Goal: Transaction & Acquisition: Purchase product/service

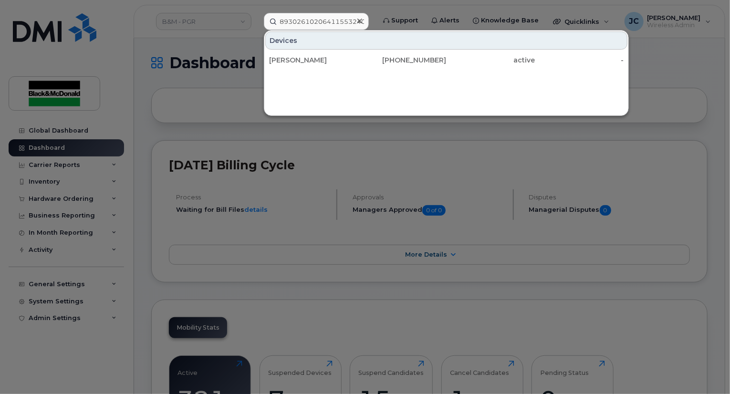
click at [162, 77] on div at bounding box center [365, 197] width 730 height 394
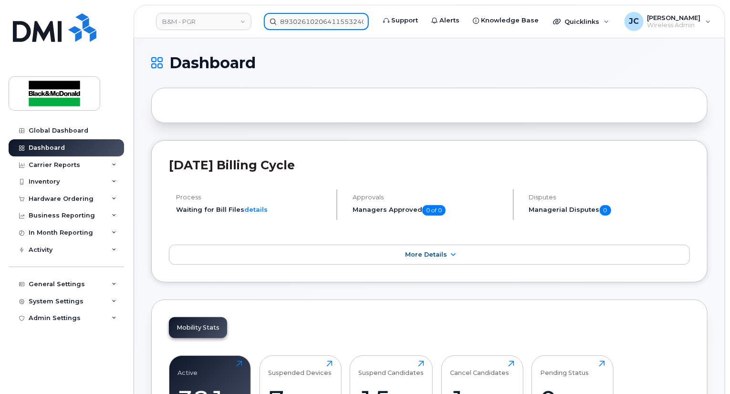
click at [274, 20] on input "89302610206411553240" at bounding box center [316, 21] width 105 height 17
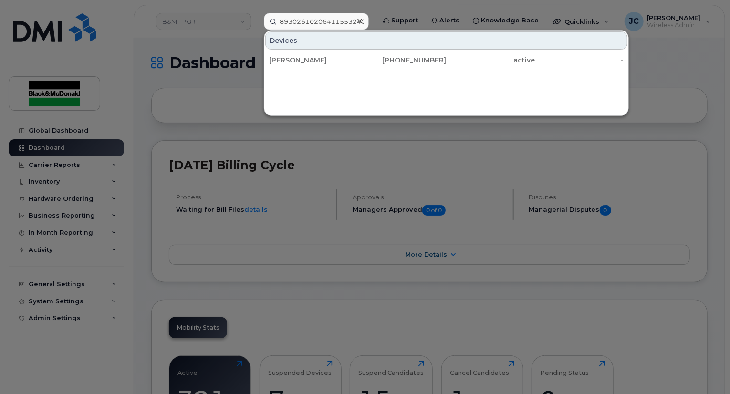
click at [362, 20] on icon at bounding box center [359, 21] width 5 height 8
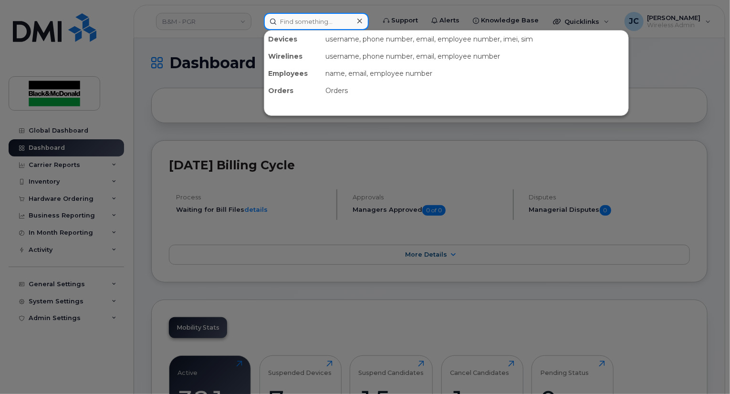
click at [288, 23] on input at bounding box center [316, 21] width 105 height 17
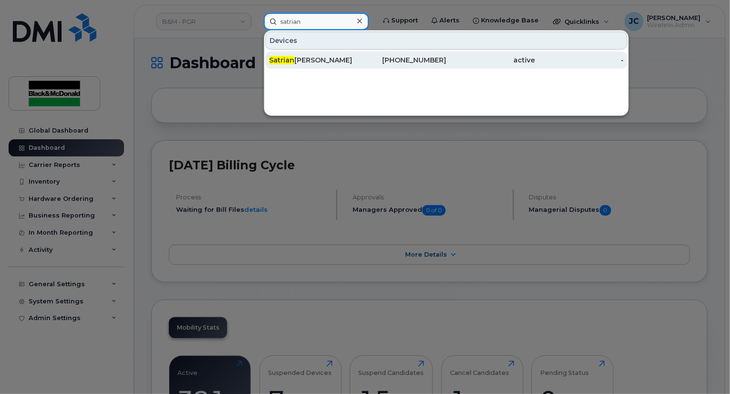
type input "satrian"
click at [324, 61] on div "Satrian na Samaroo" at bounding box center [313, 60] width 89 height 10
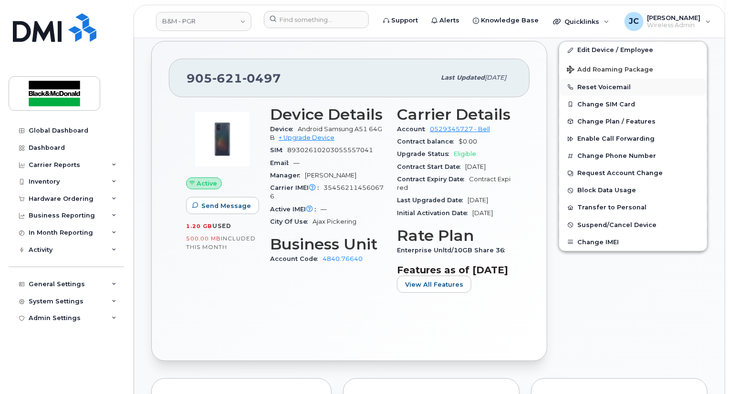
scroll to position [87, 0]
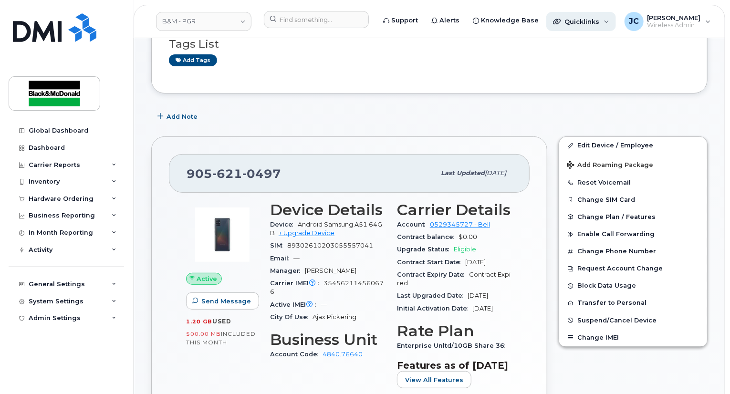
click at [587, 21] on span "Quicklinks" at bounding box center [582, 22] width 35 height 8
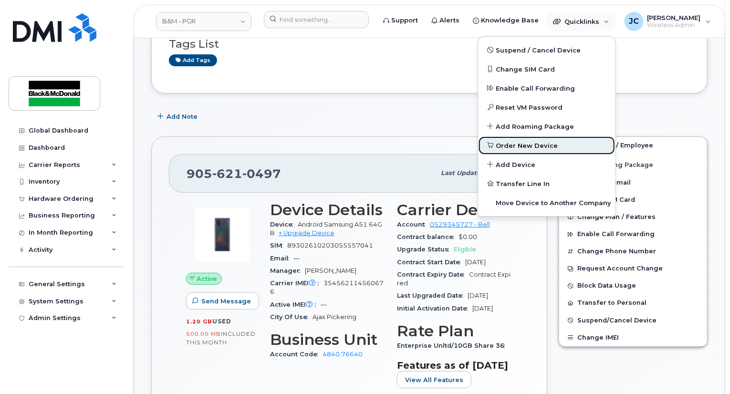
click at [534, 143] on span "Order New Device" at bounding box center [527, 146] width 62 height 10
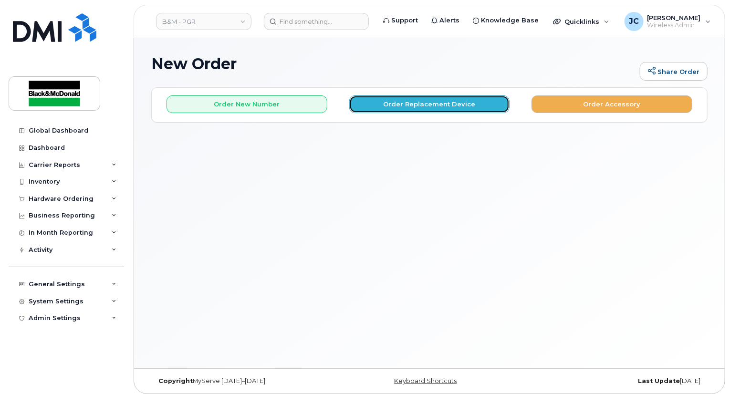
click at [455, 107] on button "Order Replacement Device" at bounding box center [429, 104] width 161 height 18
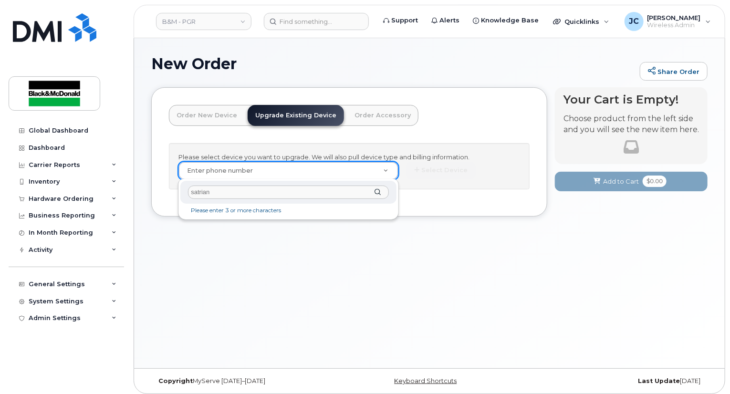
type input "satrian"
click at [381, 192] on div "satrian" at bounding box center [288, 192] width 216 height 23
click at [379, 191] on div "satrian" at bounding box center [288, 192] width 216 height 23
click at [215, 192] on input "text" at bounding box center [288, 193] width 200 height 14
drag, startPoint x: 222, startPoint y: 194, endPoint x: 97, endPoint y: 186, distance: 125.3
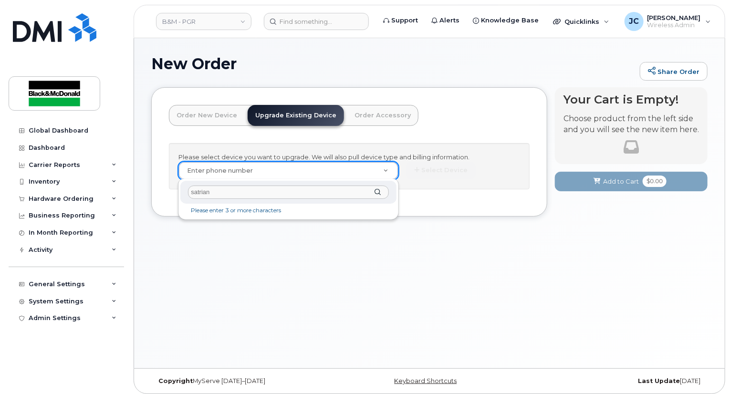
click at [105, 192] on body "B&M - PGR Support Alerts Knowledge Base Quicklinks Suspend / Cancel Device Chan…" at bounding box center [365, 199] width 730 height 399
type input "samaroo"
click at [378, 191] on div "samaroo" at bounding box center [288, 192] width 216 height 23
click at [377, 192] on div at bounding box center [288, 192] width 216 height 23
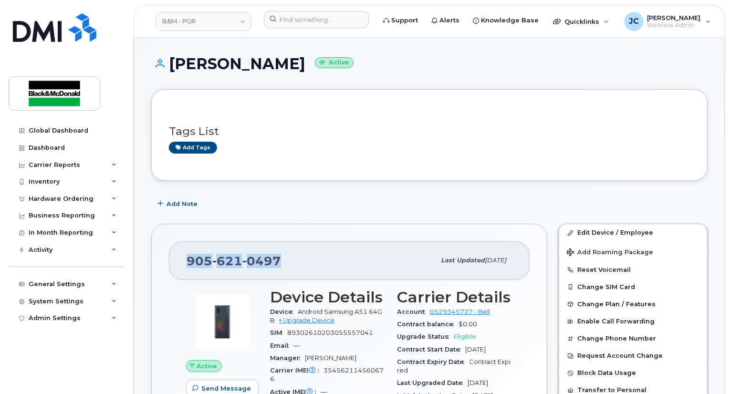
drag, startPoint x: 281, startPoint y: 256, endPoint x: 167, endPoint y: 257, distance: 114.1
click at [167, 257] on div "905 621 0497 Last updated Sep 06, 2024 Active Send Message 1.20 GB  used 500.00…" at bounding box center [349, 384] width 396 height 320
copy span "905 621 0497"
click at [590, 14] on div "Quicklinks" at bounding box center [581, 21] width 70 height 19
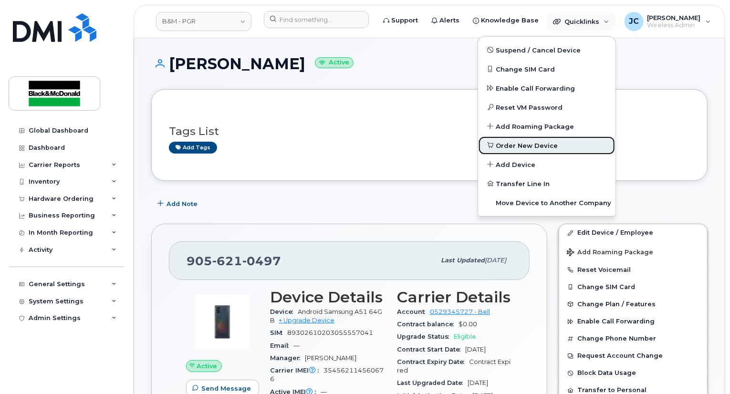
click at [516, 145] on span "Order New Device" at bounding box center [527, 146] width 62 height 10
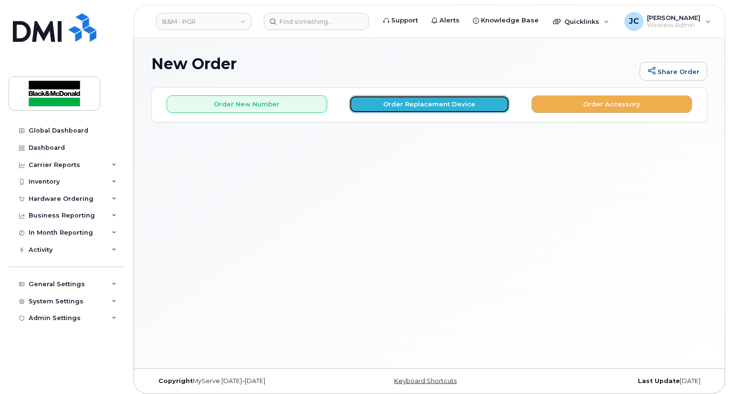
click at [445, 104] on button "Order Replacement Device" at bounding box center [429, 104] width 161 height 18
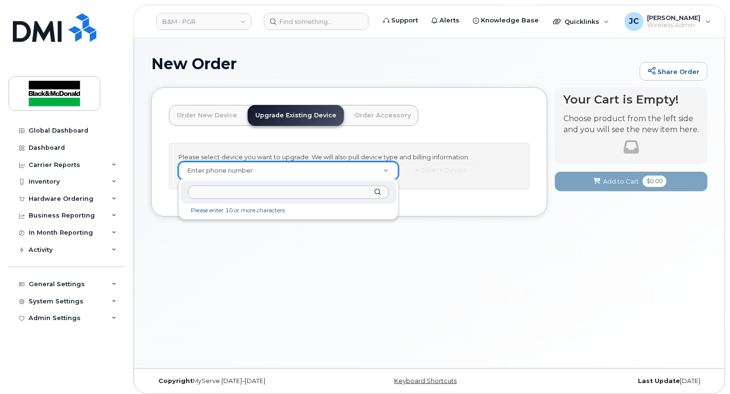
click at [206, 194] on input "text" at bounding box center [288, 193] width 200 height 14
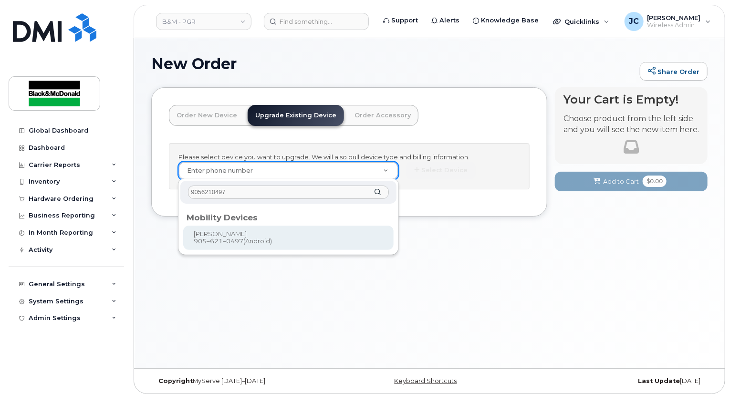
type input "9056210497"
type input "401758"
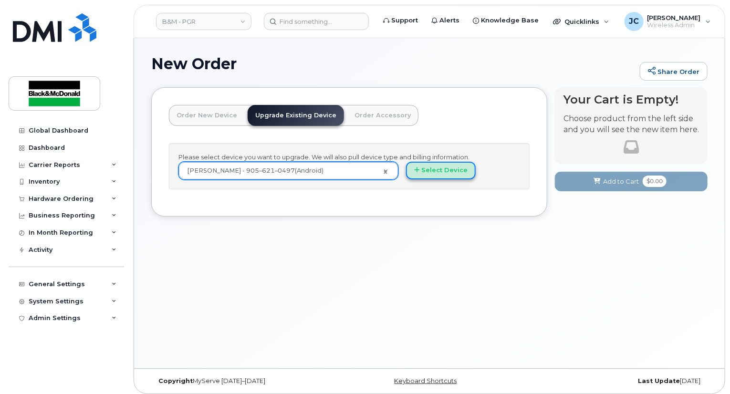
click at [459, 171] on button "Select Device" at bounding box center [441, 171] width 70 height 18
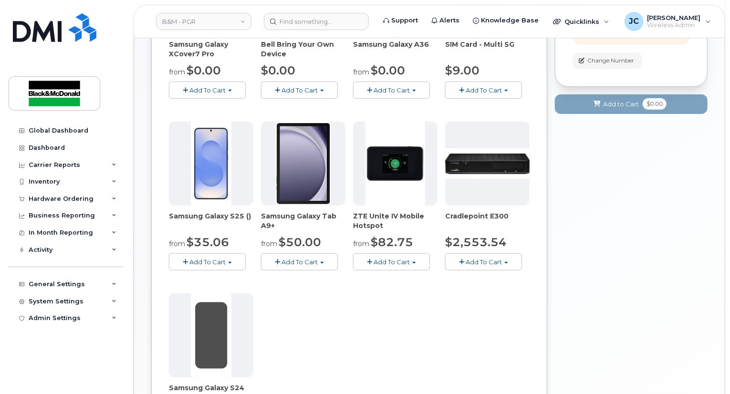
scroll to position [239, 0]
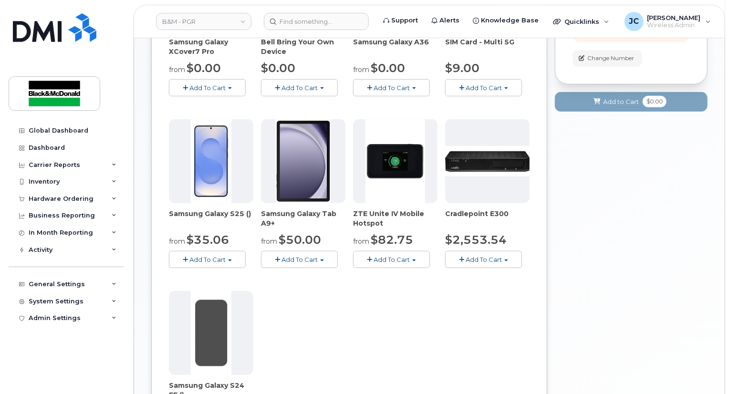
click at [227, 257] on button "Add To Cart" at bounding box center [207, 259] width 77 height 17
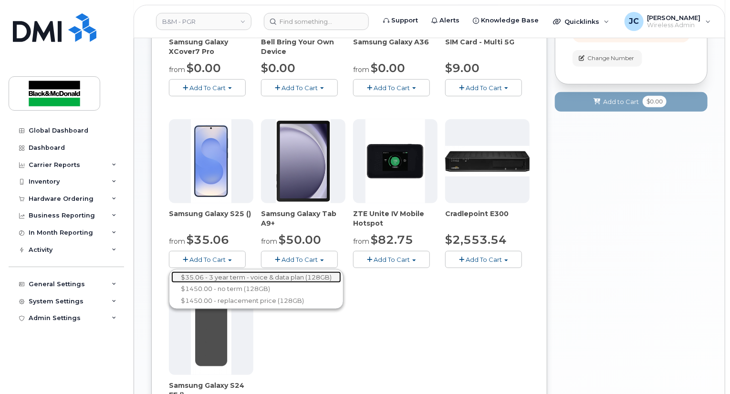
click at [241, 278] on link "$35.06 - 3 year term - voice & data plan (128GB)" at bounding box center [256, 278] width 170 height 12
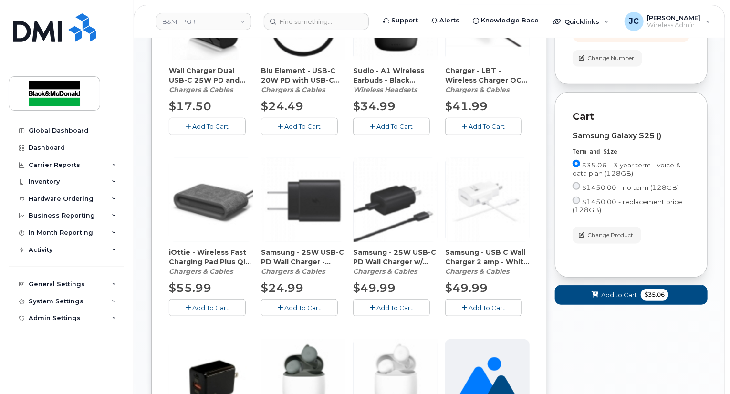
click at [293, 305] on span "Add To Cart" at bounding box center [303, 308] width 36 height 8
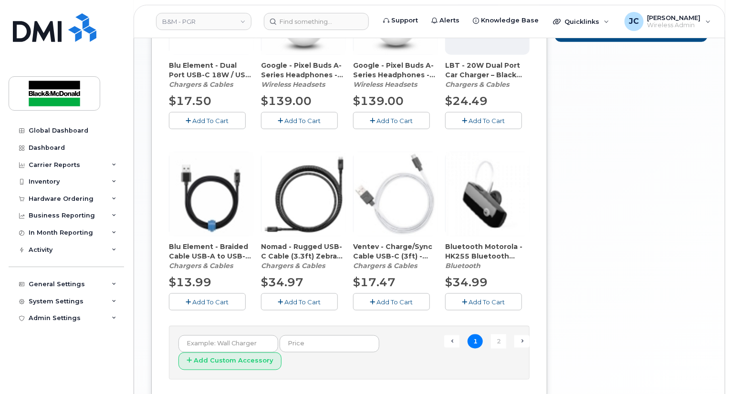
scroll to position [680, 0]
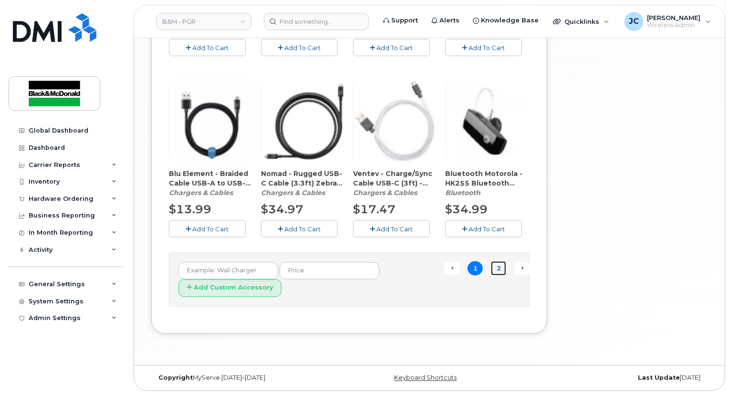
click at [499, 268] on link "2" at bounding box center [498, 269] width 15 height 15
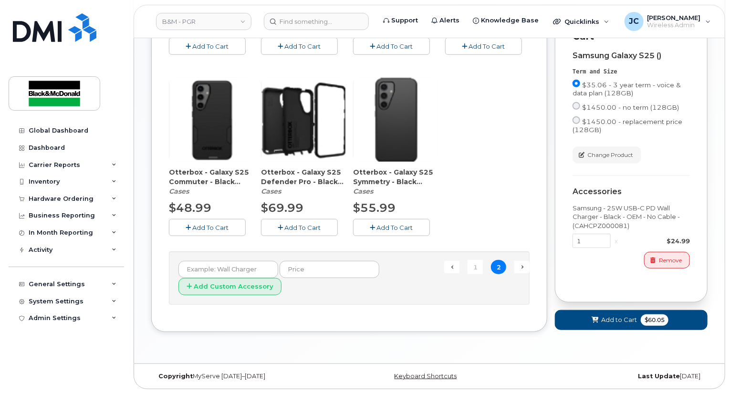
click at [409, 224] on span "Add To Cart" at bounding box center [395, 228] width 36 height 8
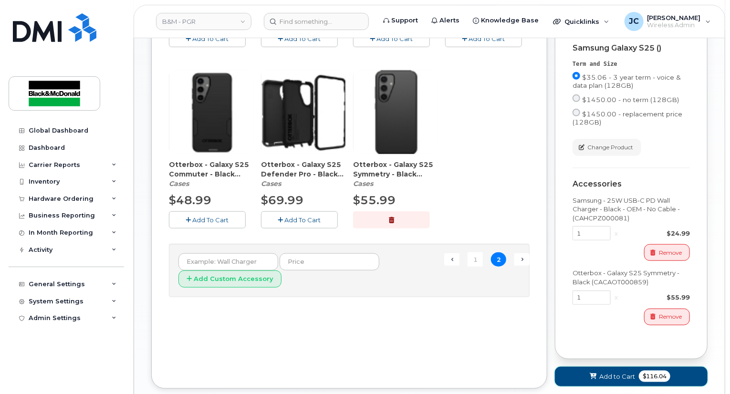
click at [615, 381] on span "Add to Cart" at bounding box center [617, 376] width 36 height 9
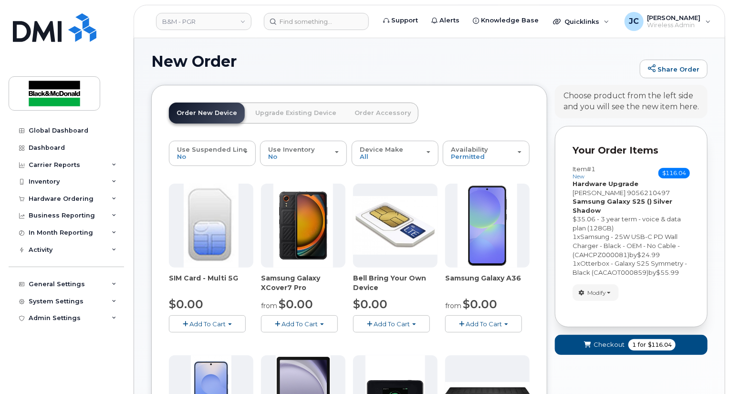
scroll to position [0, 0]
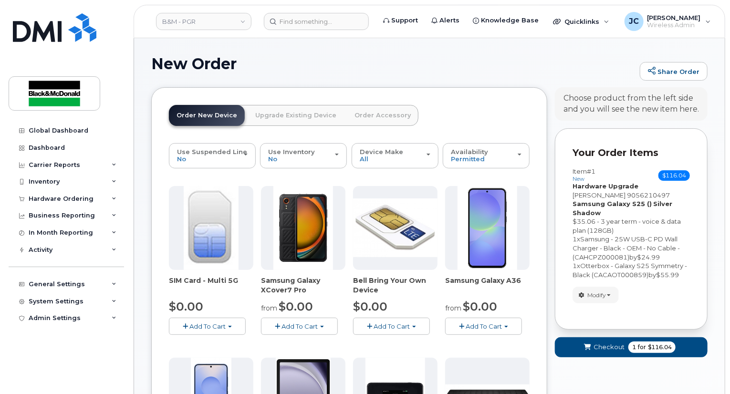
click at [294, 117] on link "Upgrade Existing Device" at bounding box center [296, 115] width 96 height 21
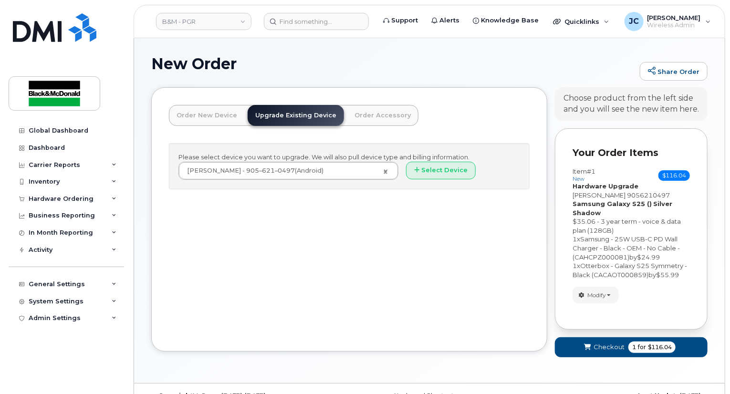
click at [382, 121] on link "Order Accessory" at bounding box center [383, 115] width 72 height 21
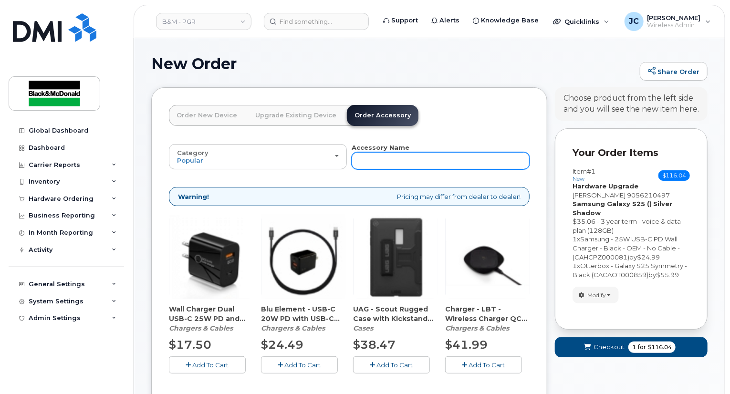
click at [378, 157] on input "text" at bounding box center [441, 160] width 178 height 17
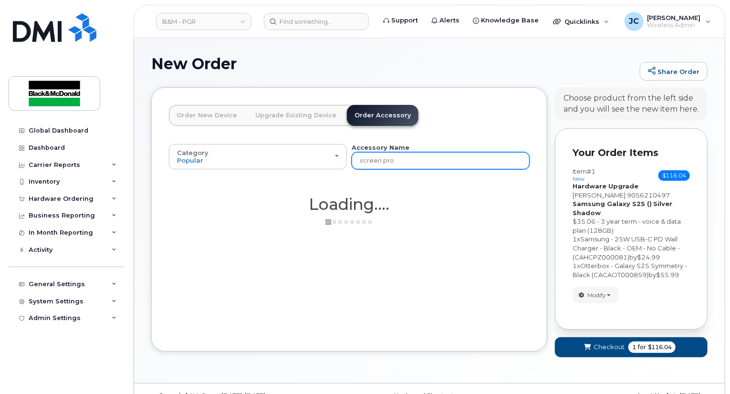
type input "screen prot"
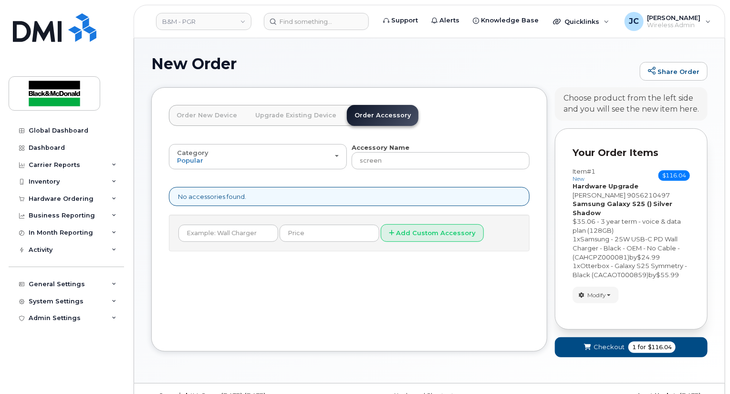
type input "screen prot"
click at [478, 105] on header "Order New Device Upgrade Existing Device Order Accessory Order new device and n…" at bounding box center [349, 124] width 361 height 38
click at [609, 349] on span "Checkout" at bounding box center [609, 347] width 31 height 9
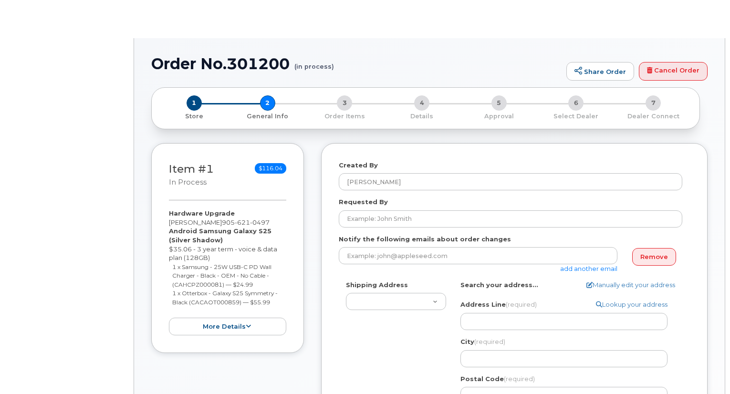
type textarea "[STREET_ADDRESS][PERSON_NAME]"
type input "[PERSON_NAME]"
select select
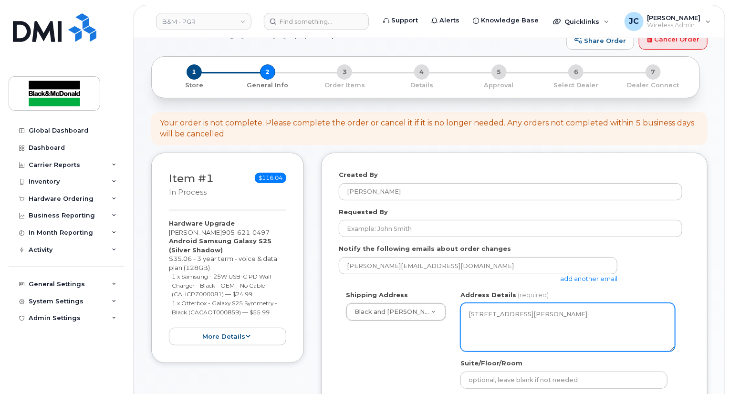
scroll to position [48, 0]
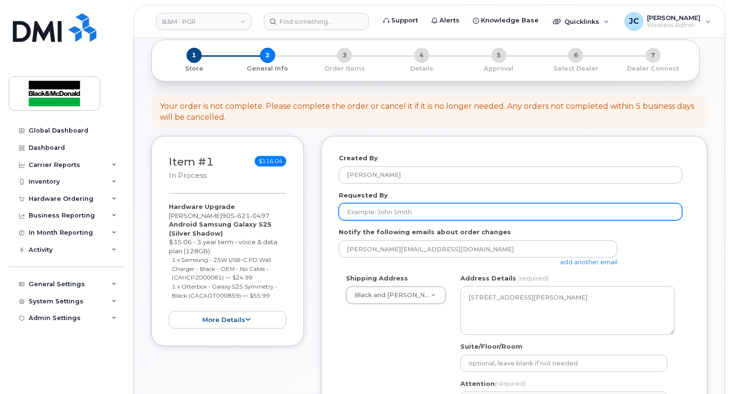
click at [421, 205] on input "Requested By" at bounding box center [511, 211] width 344 height 17
type input "upgrade"
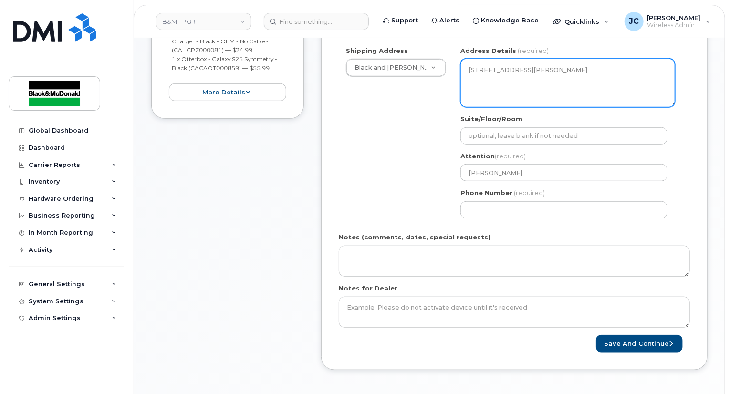
scroll to position [286, 0]
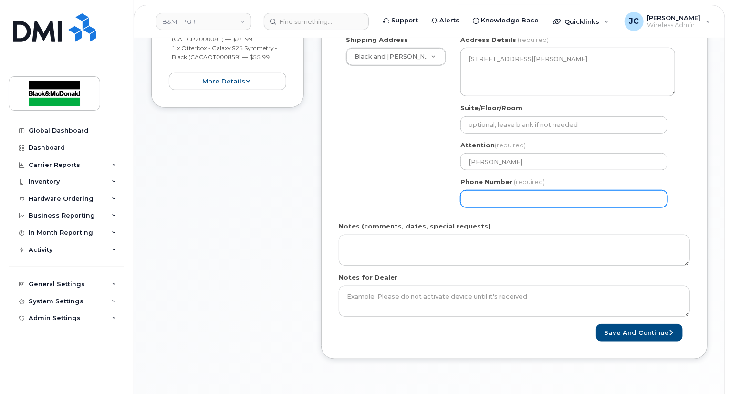
click at [513, 195] on input "Phone Number" at bounding box center [563, 198] width 207 height 17
click at [497, 199] on input "Phone Number" at bounding box center [563, 198] width 207 height 17
paste input "9056210497"
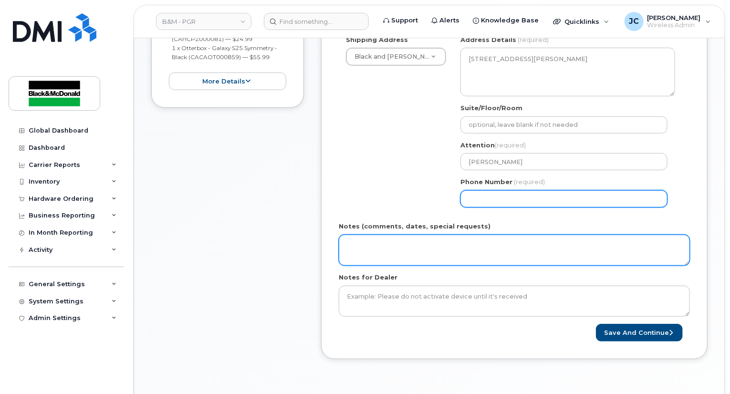
select select
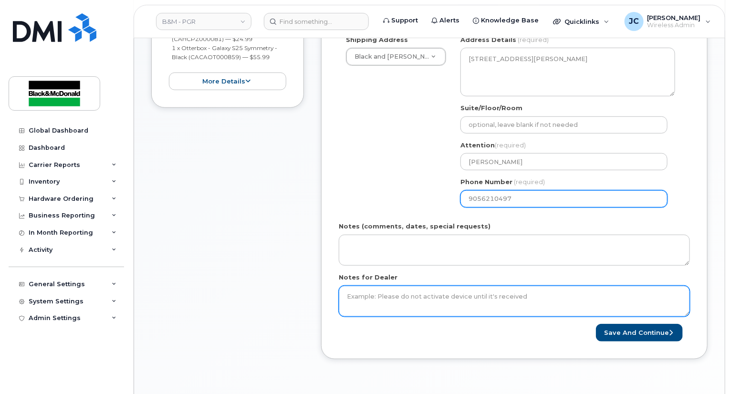
type input "9056210497"
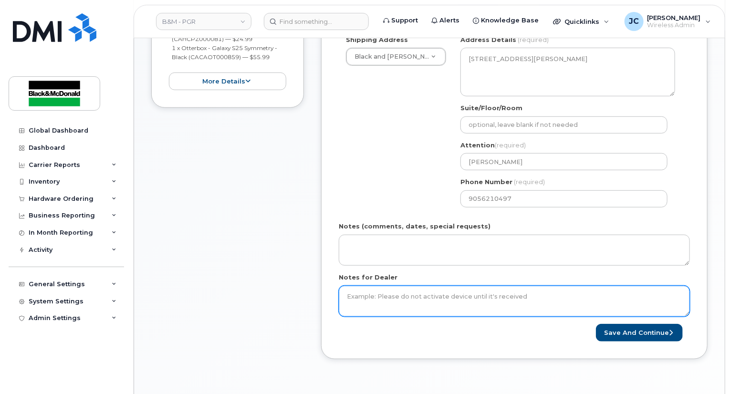
click at [368, 295] on textarea "Notes for Dealer" at bounding box center [514, 301] width 351 height 31
type textarea "No New SIM needed"
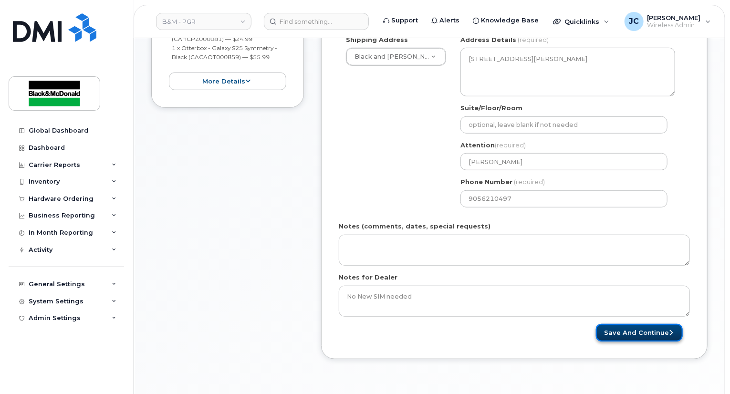
click at [628, 335] on button "Save and Continue" at bounding box center [639, 333] width 87 height 18
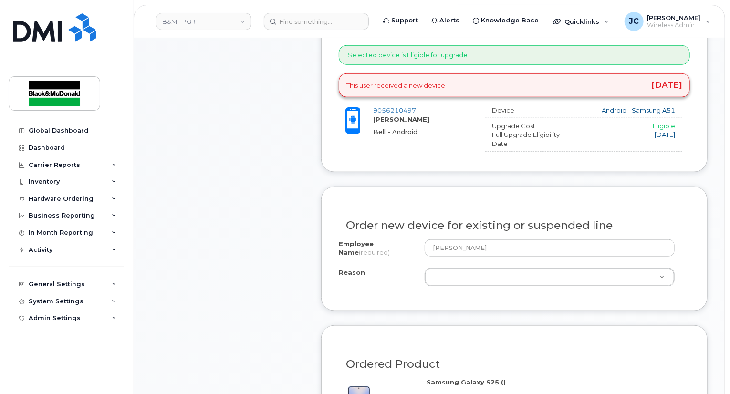
scroll to position [382, 0]
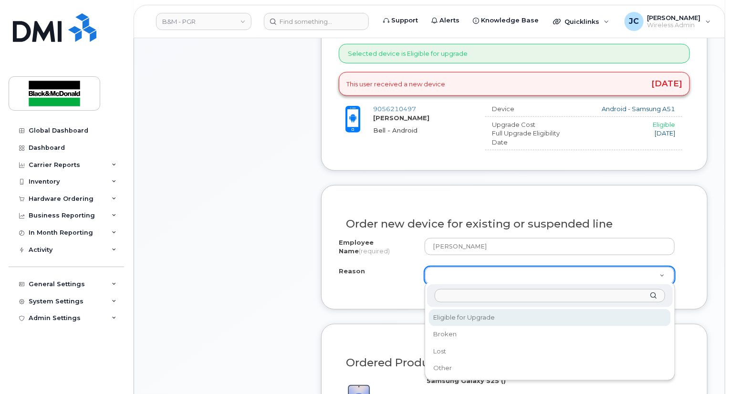
select select "eligible_for_upgrade"
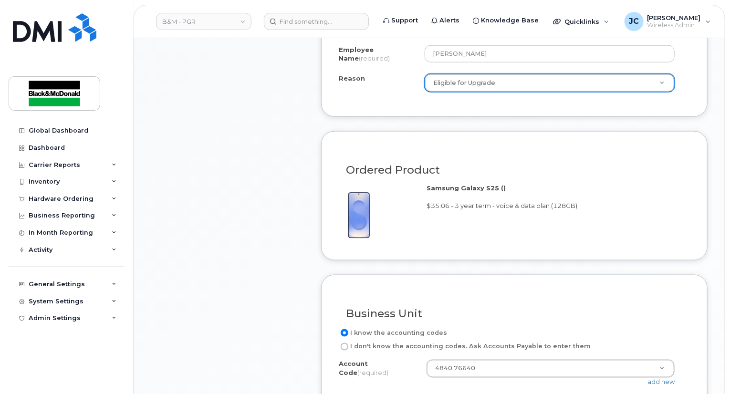
scroll to position [668, 0]
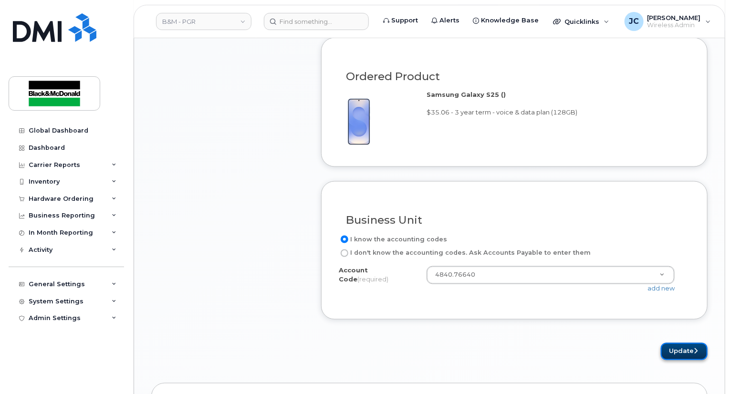
click at [689, 354] on button "Update" at bounding box center [684, 352] width 47 height 18
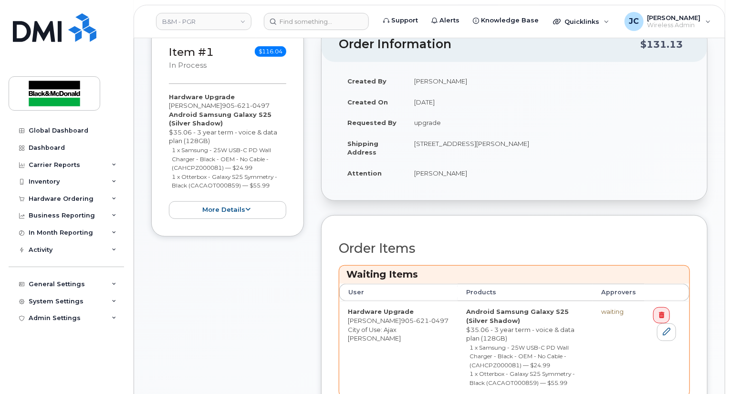
scroll to position [334, 0]
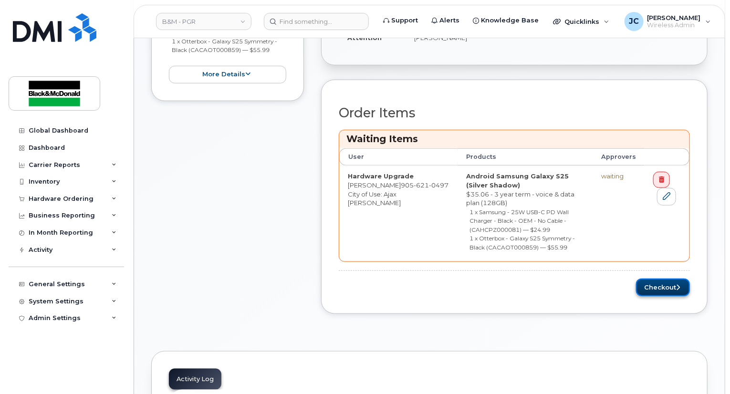
click at [662, 280] on button "Checkout" at bounding box center [663, 288] width 54 height 18
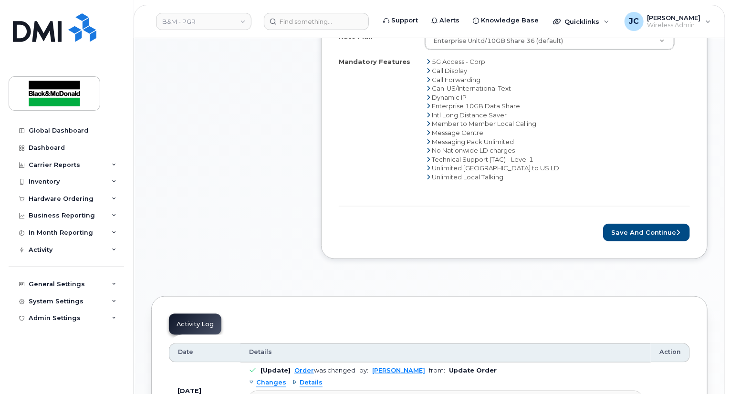
scroll to position [477, 0]
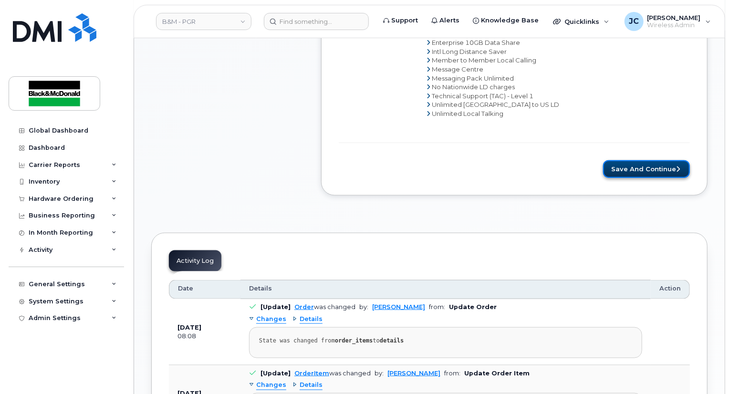
click at [628, 170] on button "Save and Continue" at bounding box center [646, 169] width 87 height 18
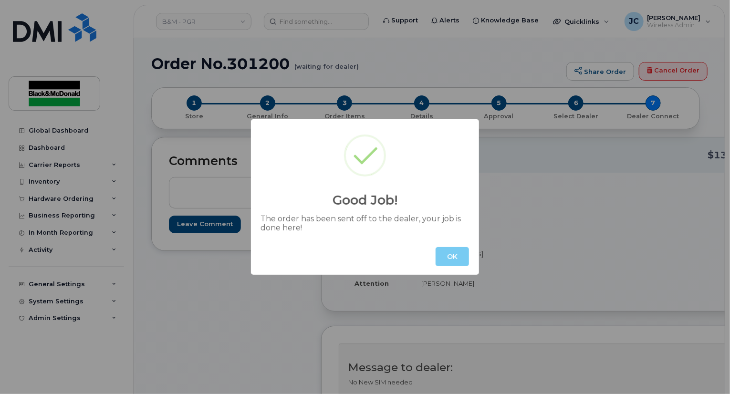
click at [456, 263] on button "OK" at bounding box center [452, 256] width 33 height 19
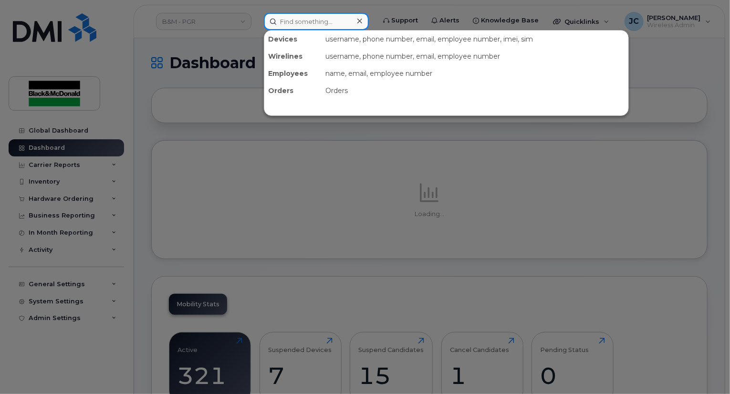
click at [299, 24] on input at bounding box center [316, 21] width 105 height 17
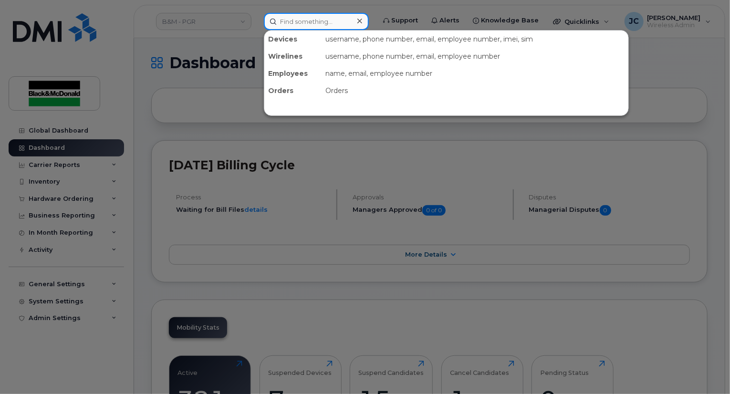
click at [299, 24] on input at bounding box center [316, 21] width 105 height 17
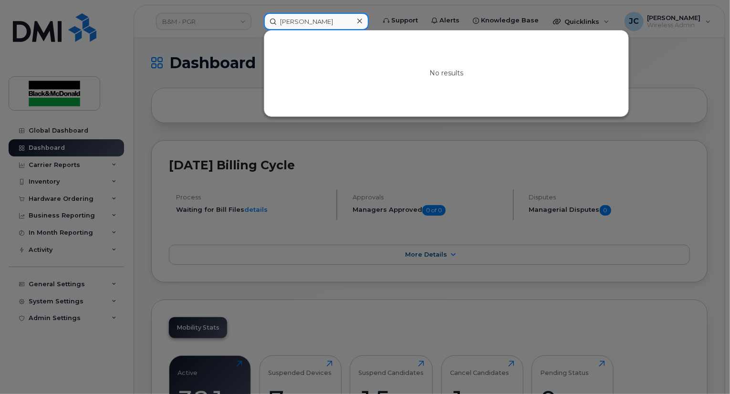
type input "Noah Kirsch"
drag, startPoint x: 334, startPoint y: 20, endPoint x: 232, endPoint y: 34, distance: 102.2
click at [256, 30] on div "Noah Kirsch No results" at bounding box center [316, 21] width 120 height 17
